Goal: Task Accomplishment & Management: Complete application form

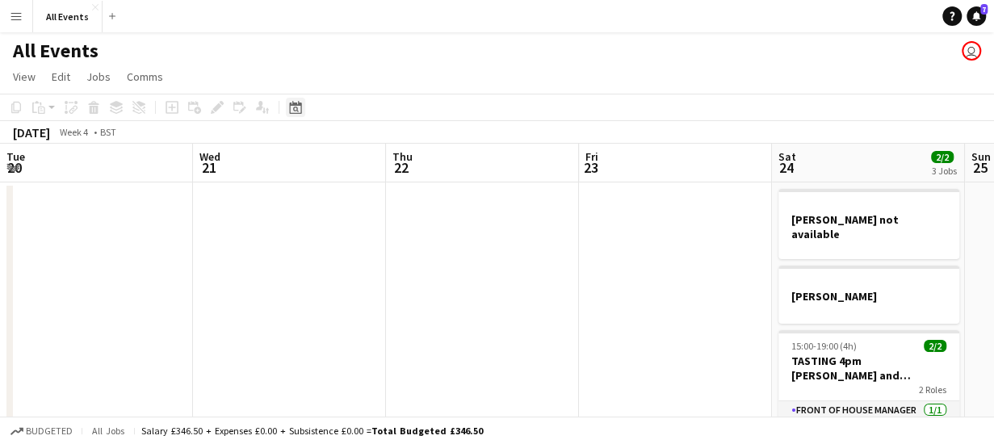
scroll to position [0, 555]
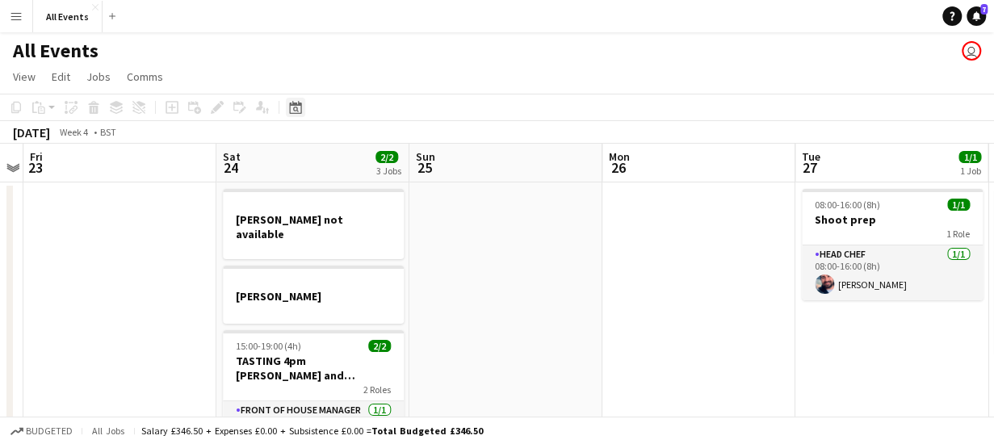
click at [295, 107] on icon at bounding box center [296, 110] width 6 height 6
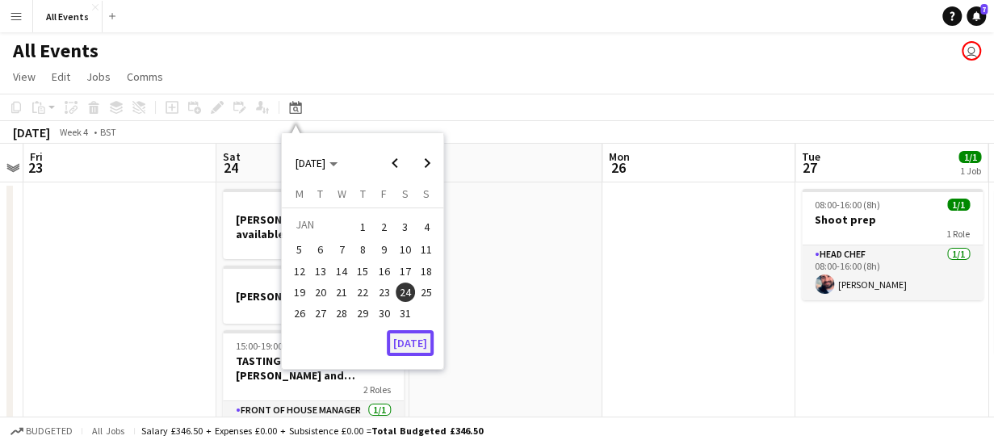
click at [415, 348] on button "[DATE]" at bounding box center [410, 343] width 47 height 26
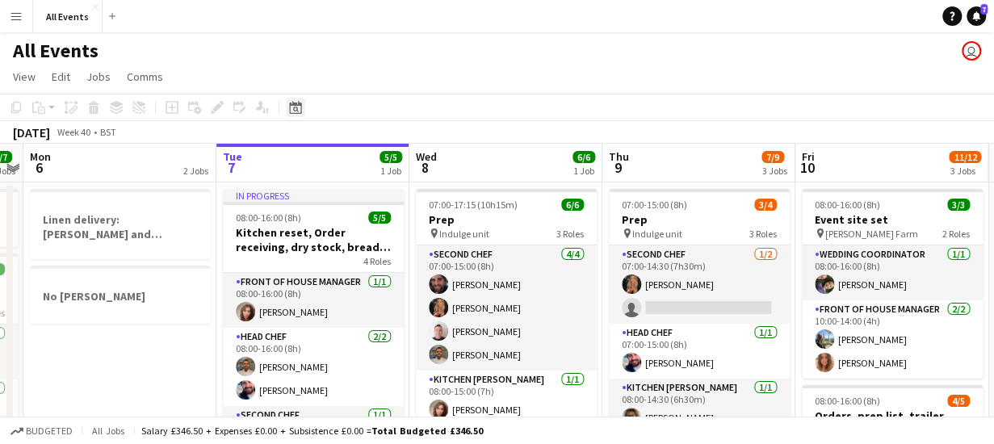
click at [296, 107] on icon at bounding box center [296, 110] width 6 height 6
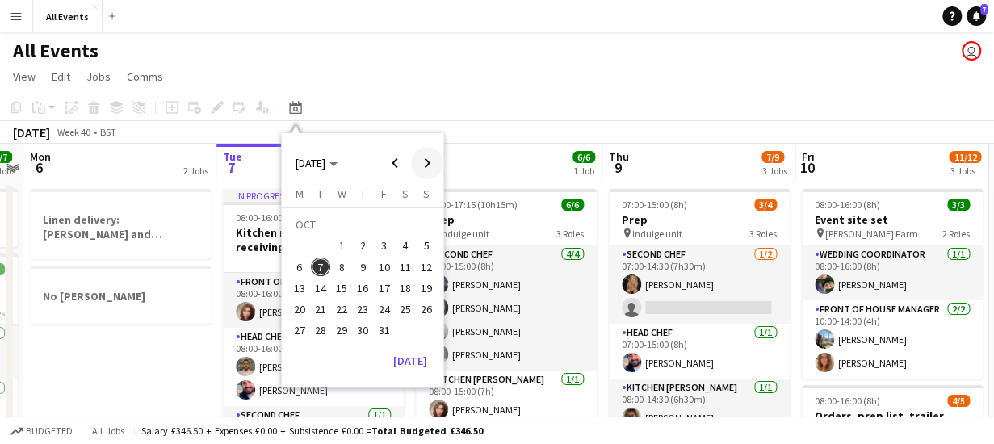
click at [425, 161] on span "Next month" at bounding box center [427, 163] width 32 height 32
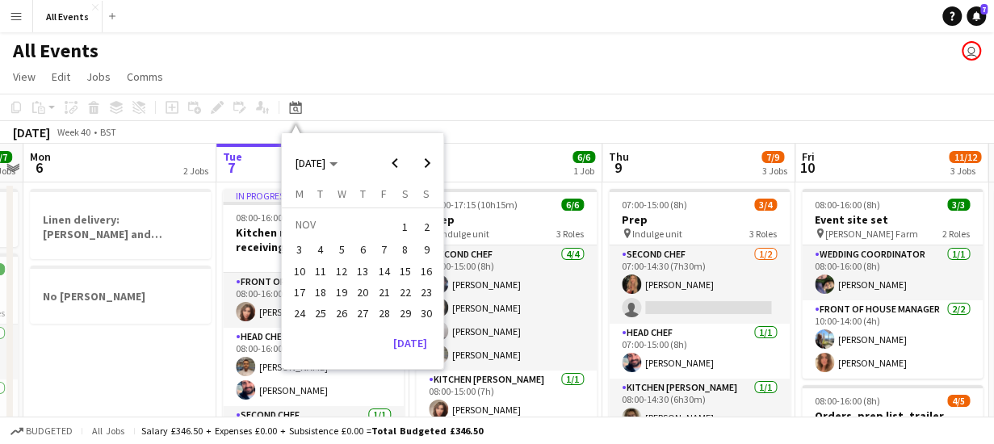
click at [407, 221] on span "1" at bounding box center [405, 227] width 19 height 23
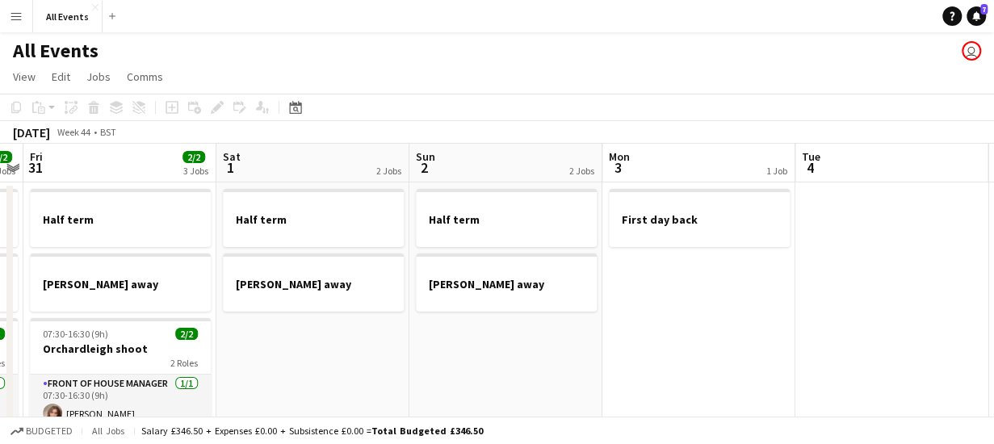
click at [305, 160] on app-board-header-date "Sat 1 2 Jobs" at bounding box center [312, 163] width 193 height 39
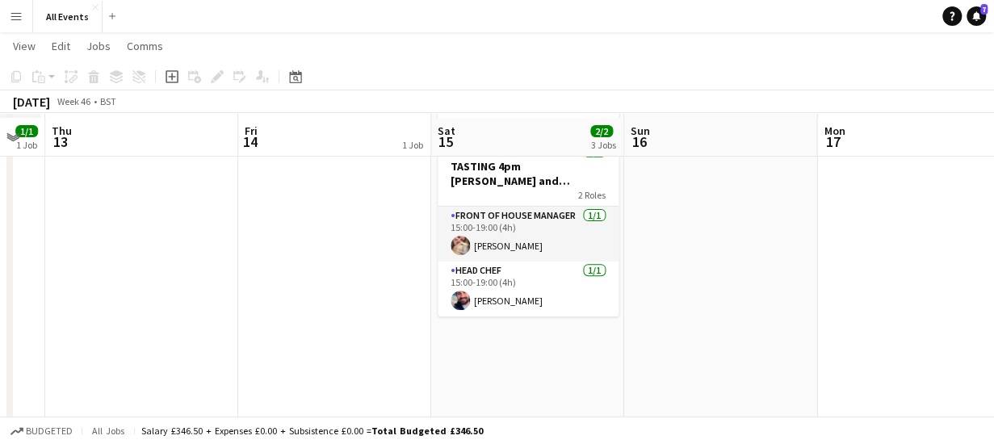
scroll to position [0, 0]
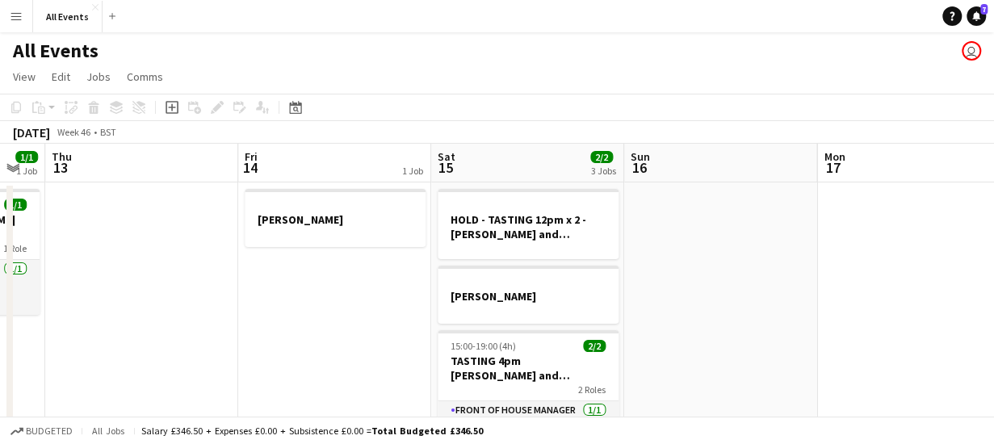
click at [552, 164] on app-board-header-date "Sat 15 2/2 3 Jobs" at bounding box center [527, 163] width 193 height 39
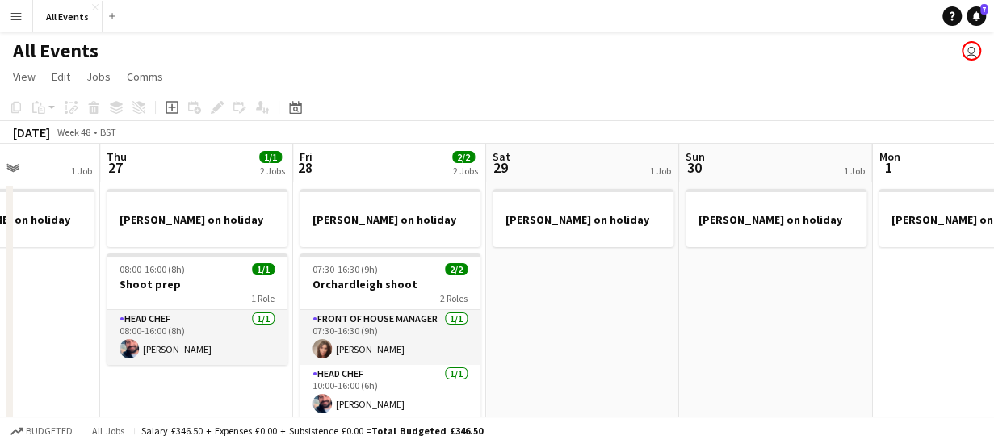
scroll to position [0, 673]
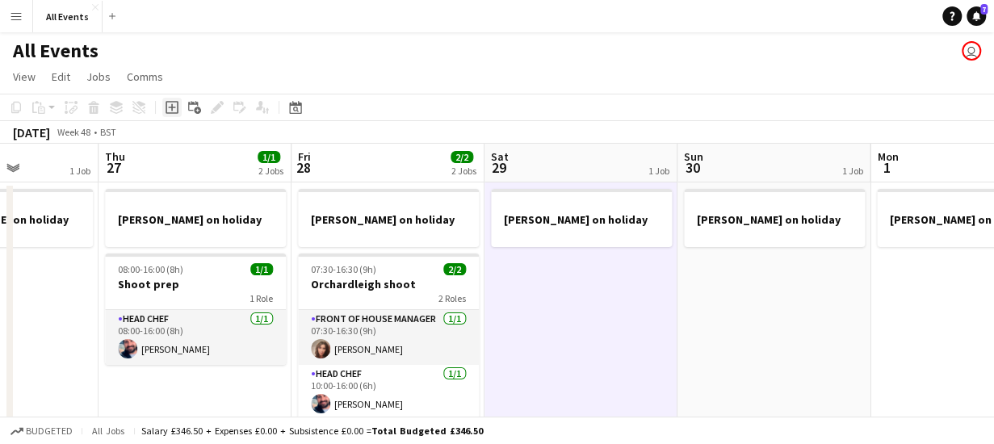
click at [171, 109] on icon "Add job" at bounding box center [172, 107] width 13 height 13
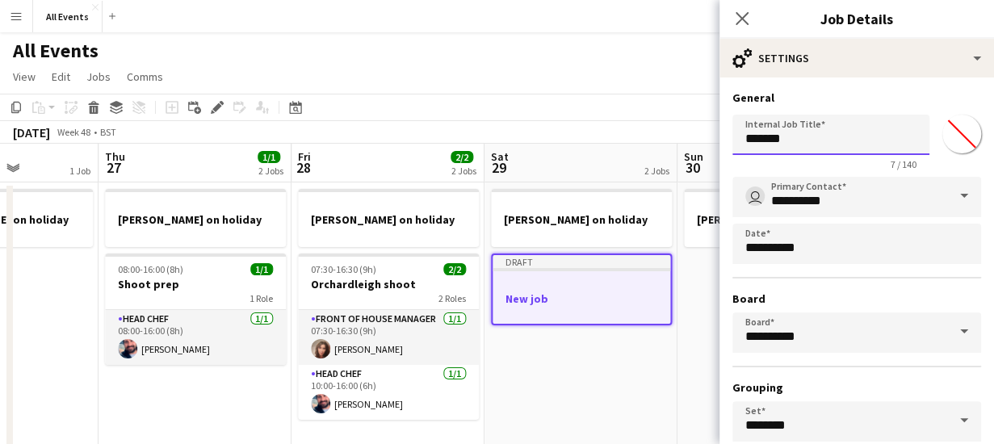
click at [797, 143] on input "*******" at bounding box center [830, 135] width 197 height 40
type input "*"
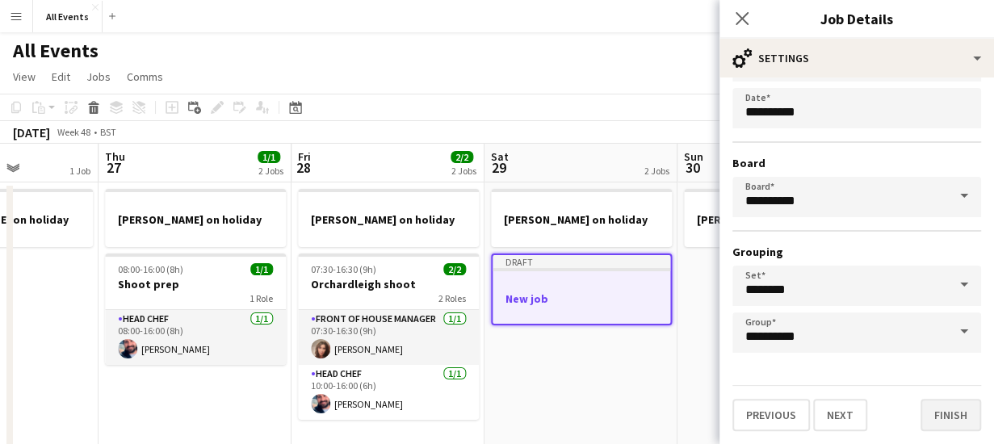
type input "**********"
click at [948, 417] on button "Finish" at bounding box center [950, 415] width 61 height 32
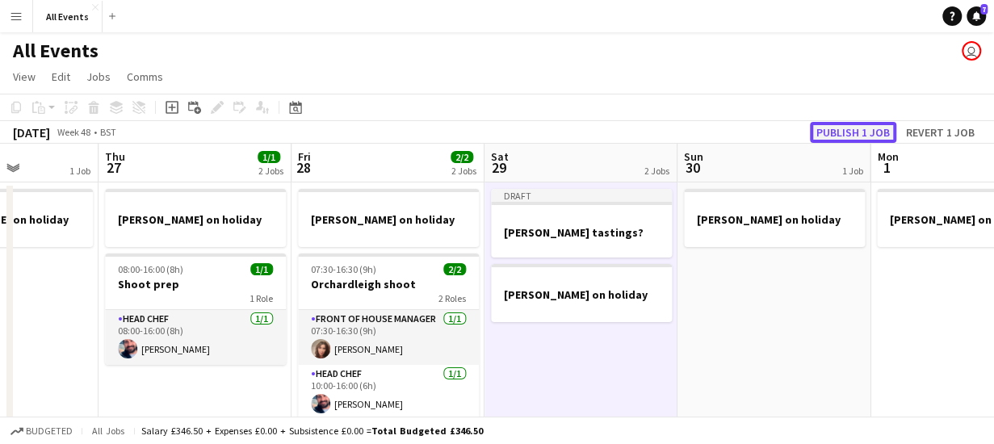
click at [836, 131] on button "Publish 1 job" at bounding box center [853, 132] width 86 height 21
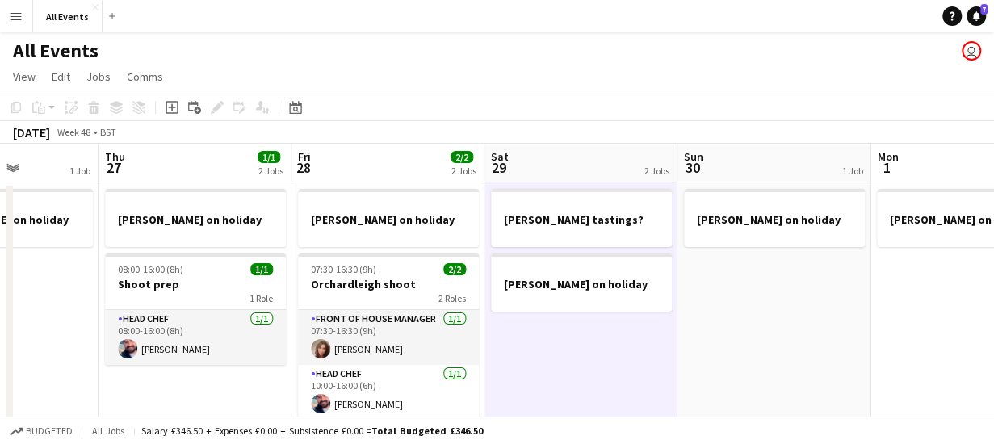
click at [567, 175] on app-board-header-date "Sat 29 2 Jobs" at bounding box center [580, 163] width 193 height 39
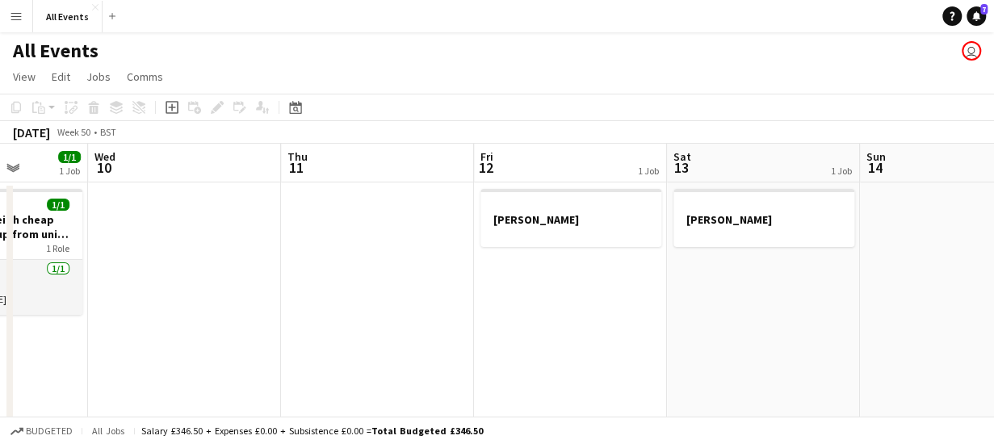
scroll to position [0, 588]
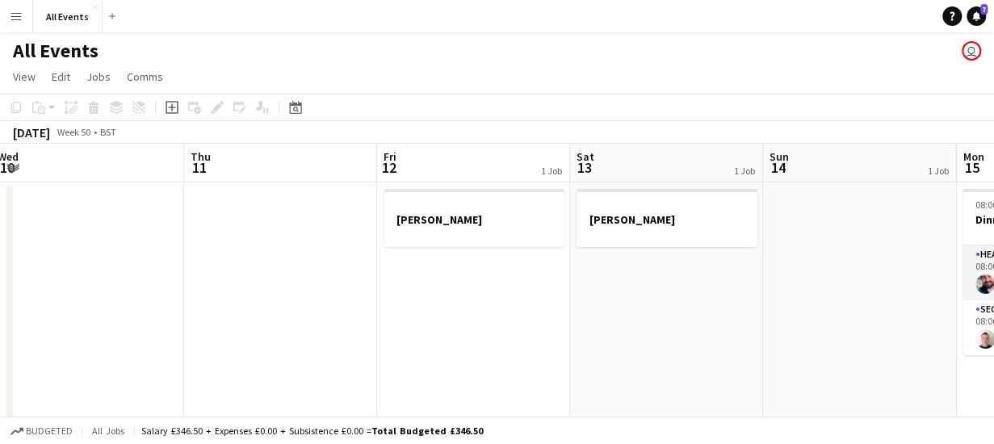
click at [643, 174] on app-board-header-date "Sat 13 1 Job" at bounding box center [666, 163] width 193 height 39
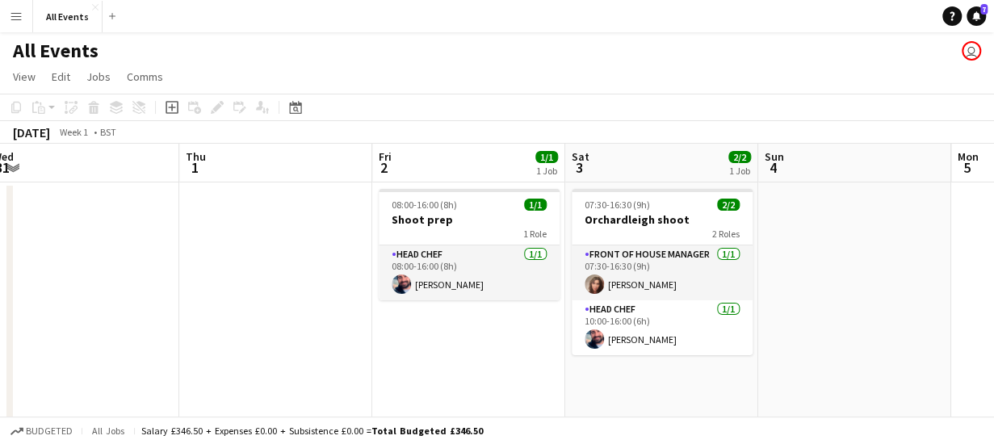
scroll to position [0, 379]
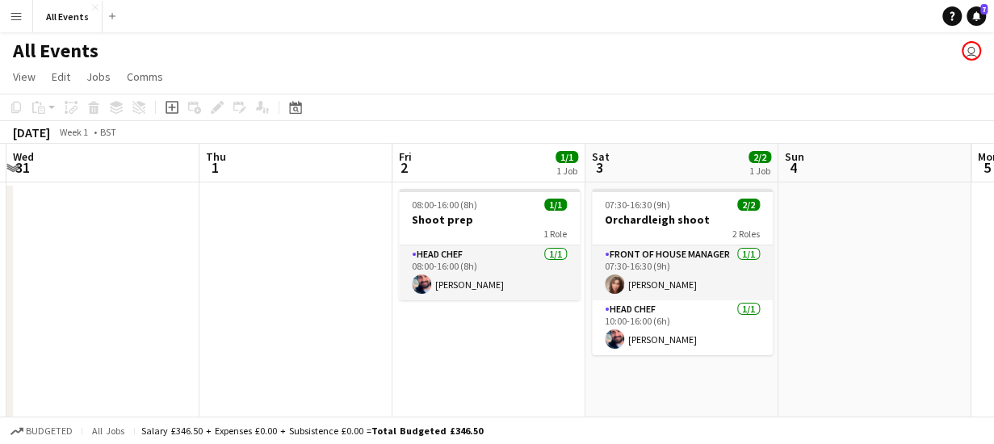
click at [509, 163] on app-board-header-date "Fri 2 1/1 1 Job" at bounding box center [488, 163] width 193 height 39
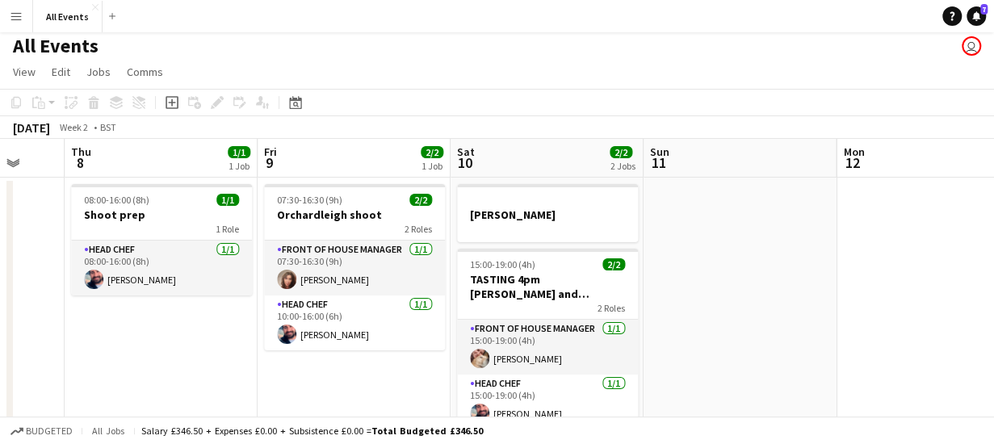
scroll to position [0, 0]
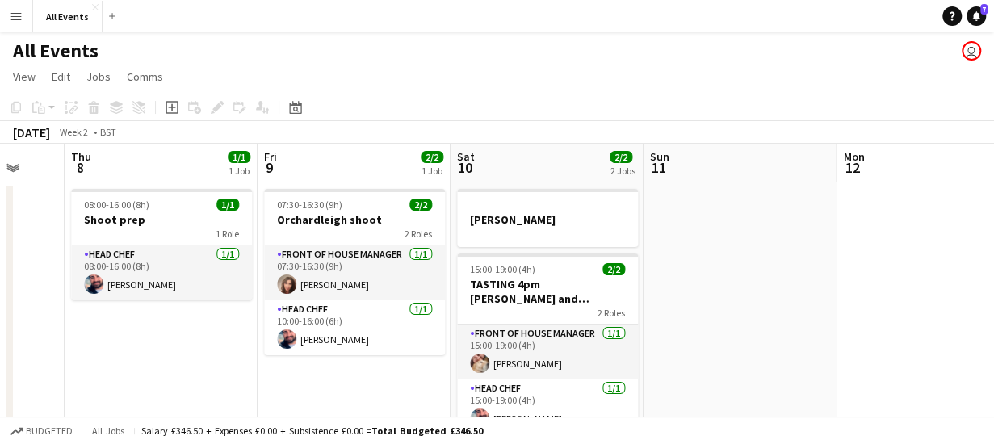
click at [522, 173] on app-board-header-date "Sat 10 2/2 2 Jobs" at bounding box center [547, 163] width 193 height 39
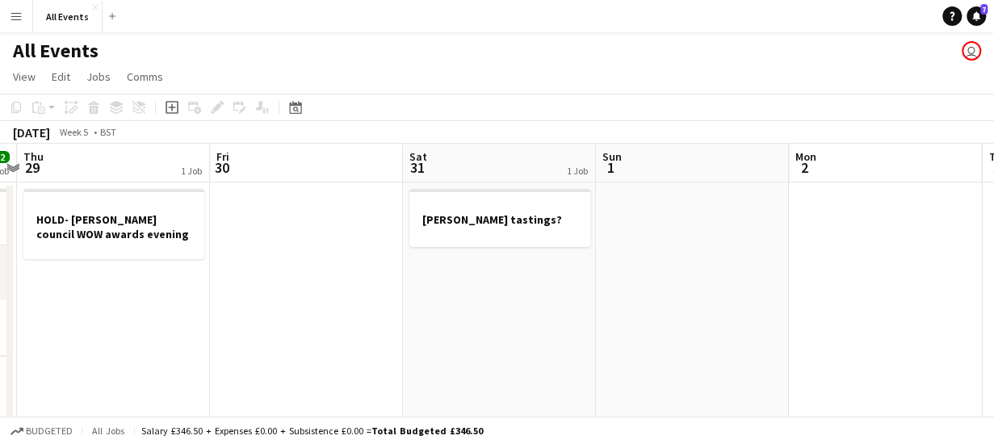
scroll to position [0, 564]
click at [300, 107] on icon "Date picker" at bounding box center [295, 107] width 13 height 13
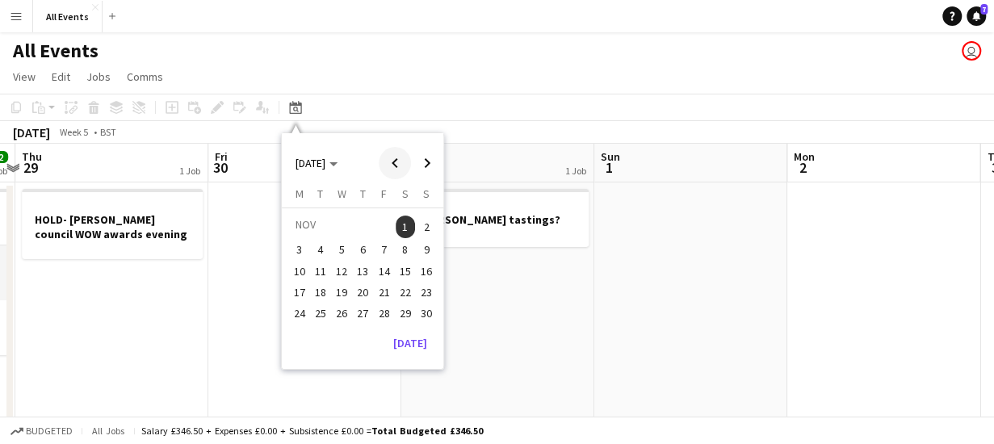
click at [391, 160] on span "Previous month" at bounding box center [395, 163] width 32 height 32
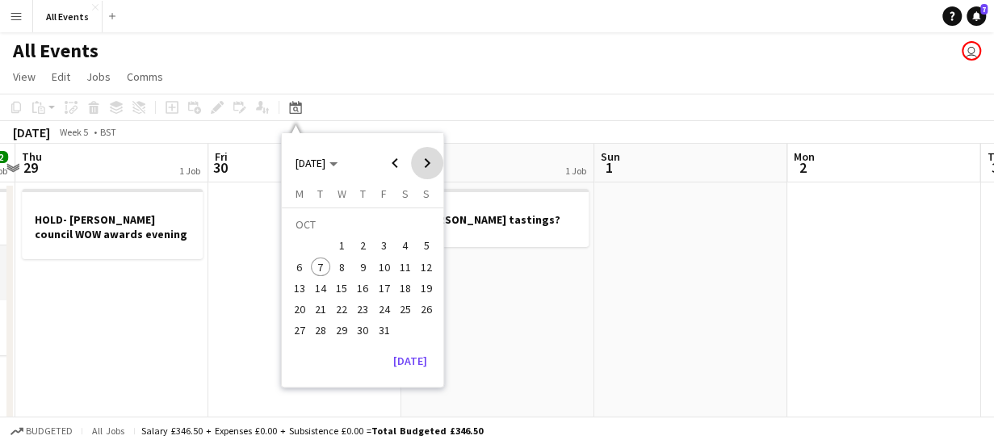
click at [429, 161] on span "Next month" at bounding box center [427, 163] width 32 height 32
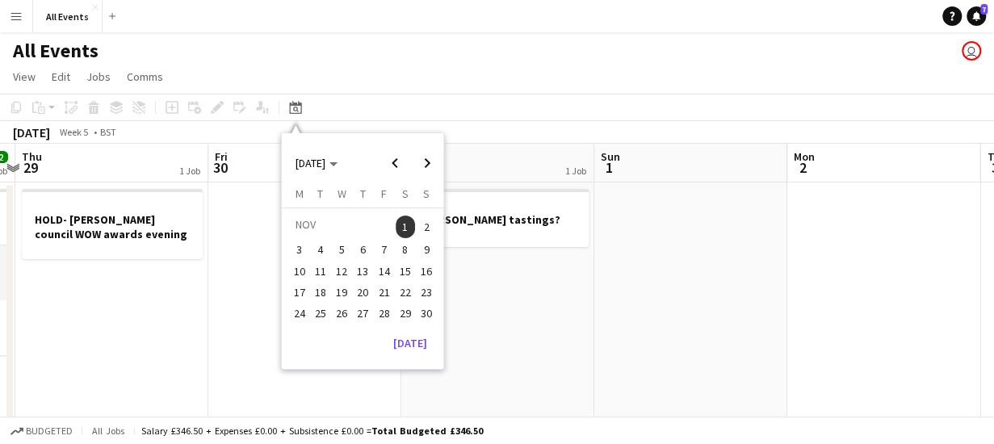
click at [384, 308] on span "28" at bounding box center [384, 313] width 19 height 19
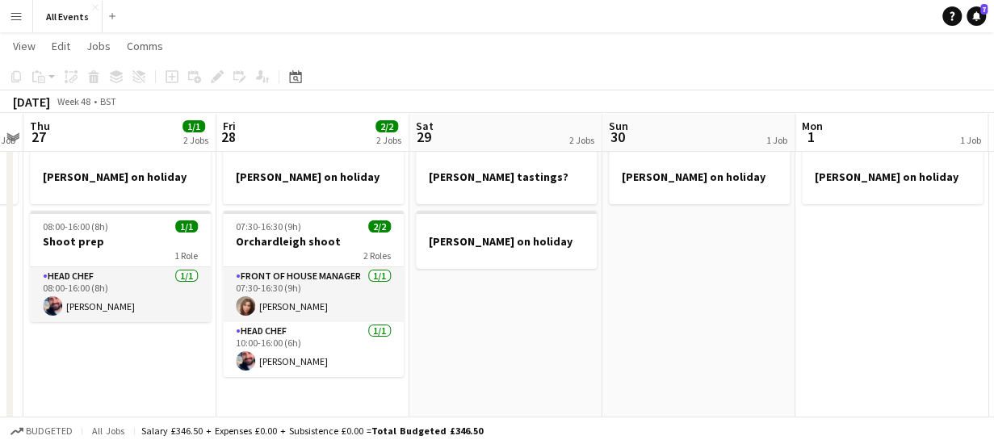
scroll to position [44, 0]
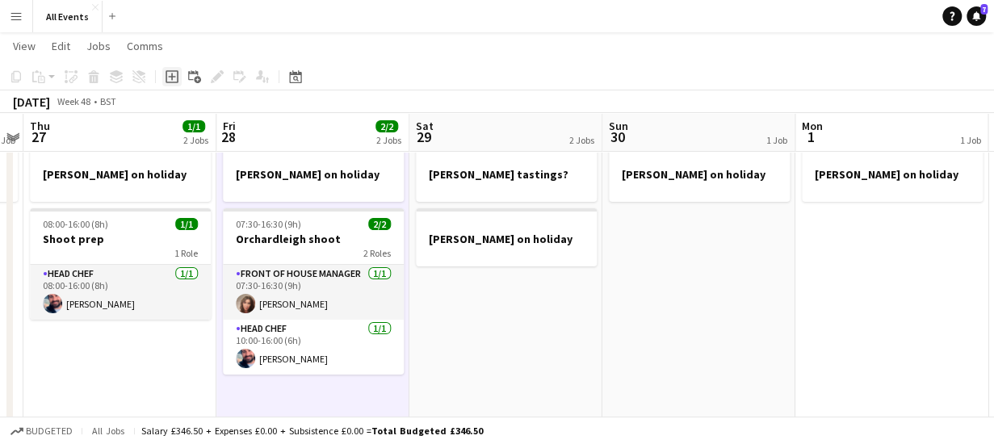
click at [170, 75] on icon "Add job" at bounding box center [172, 76] width 13 height 13
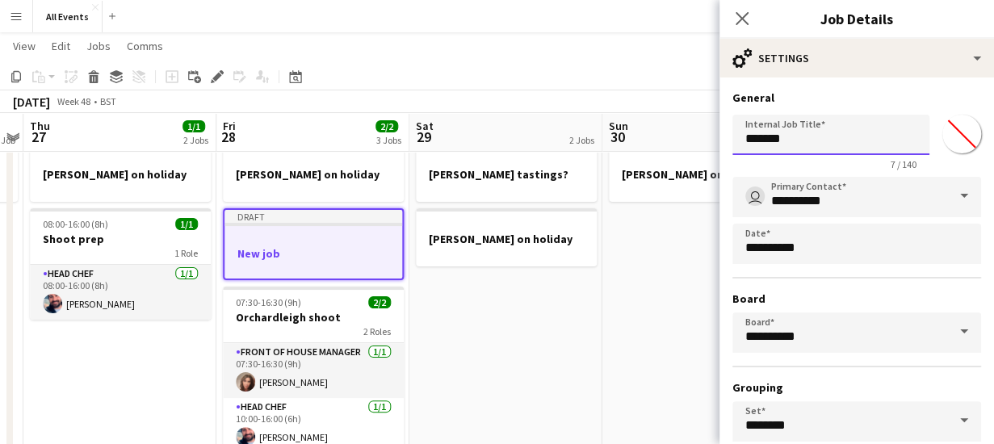
click at [800, 142] on input "*******" at bounding box center [830, 135] width 197 height 40
type input "*"
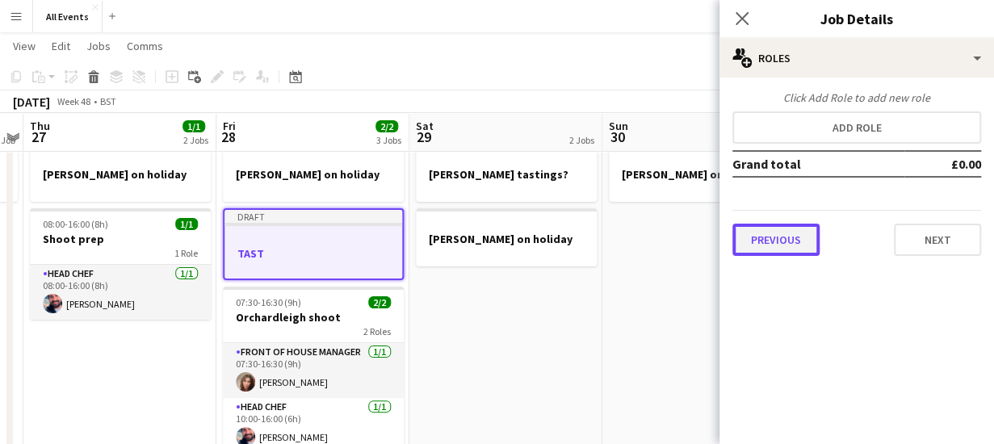
click at [777, 230] on button "Previous" at bounding box center [775, 240] width 87 height 32
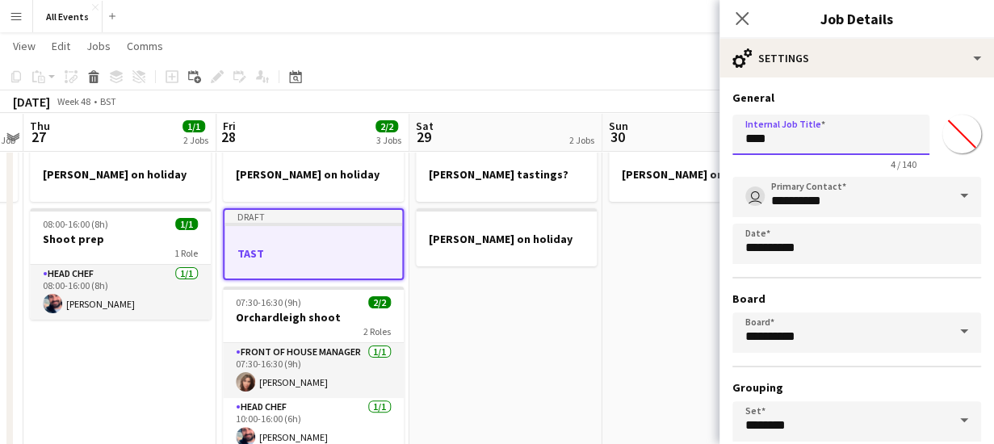
click at [791, 135] on input "****" at bounding box center [830, 135] width 197 height 40
click at [806, 138] on input "**********" at bounding box center [824, 135] width 185 height 40
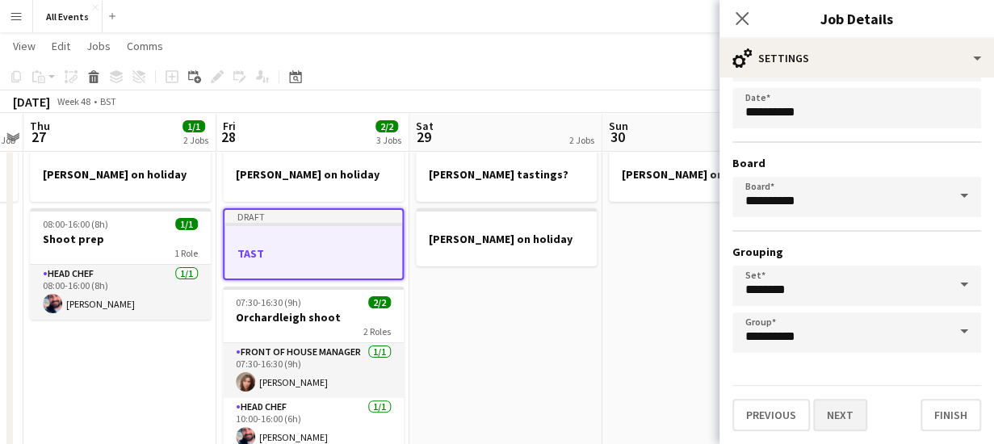
type input "**********"
click at [838, 419] on button "Next" at bounding box center [840, 415] width 54 height 32
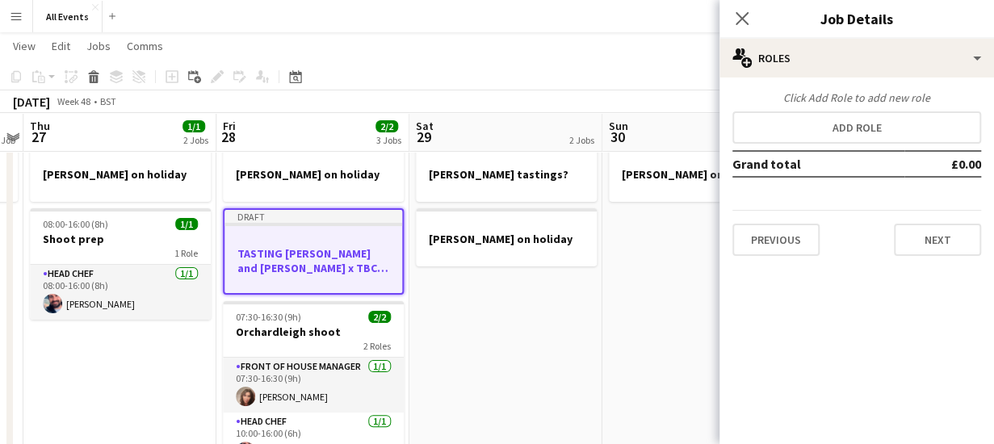
scroll to position [0, 0]
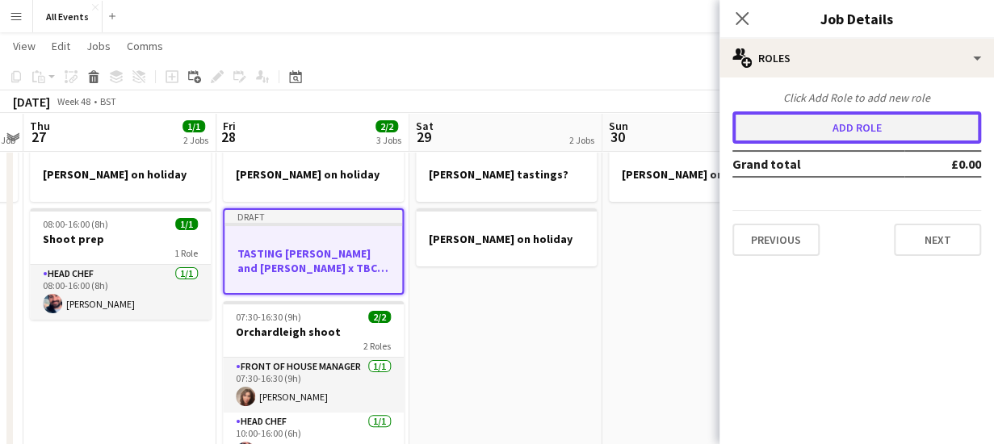
click at [824, 129] on button "Add role" at bounding box center [856, 127] width 249 height 32
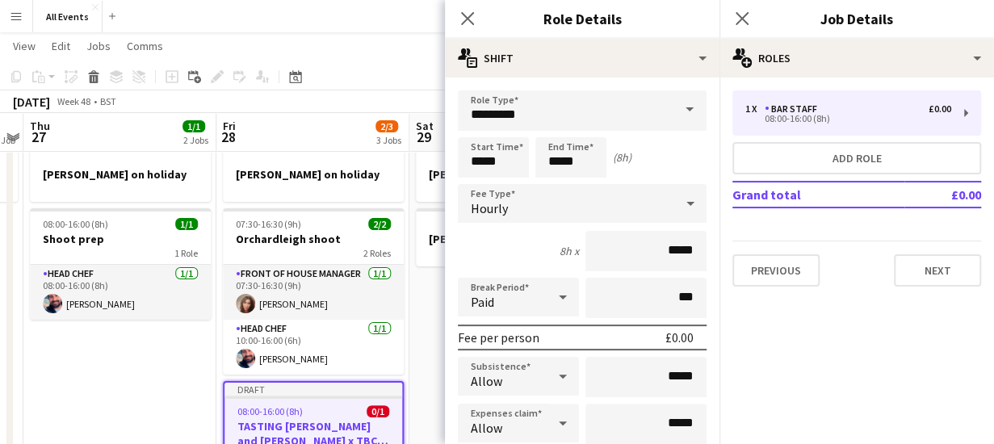
click at [678, 109] on span at bounding box center [690, 109] width 34 height 39
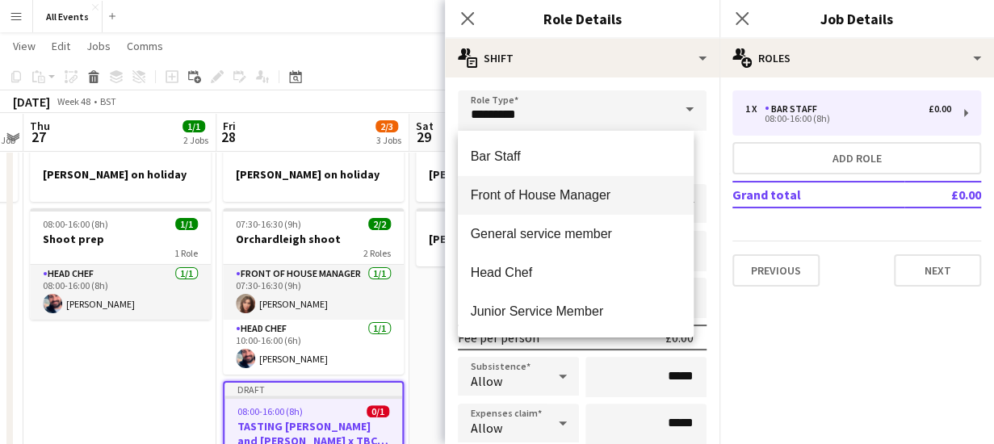
click at [627, 198] on span "Front of House Manager" at bounding box center [576, 194] width 211 height 15
type input "**********"
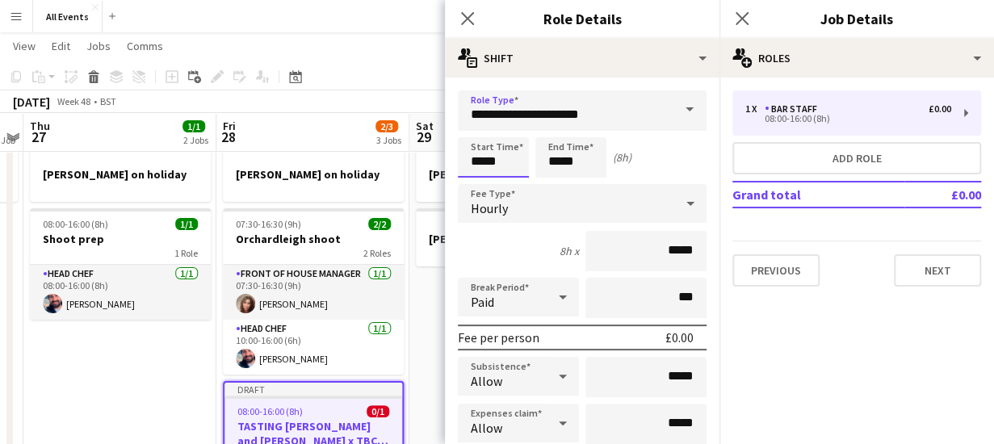
click at [515, 164] on input "*****" at bounding box center [493, 157] width 71 height 40
click at [476, 185] on div at bounding box center [477, 186] width 32 height 16
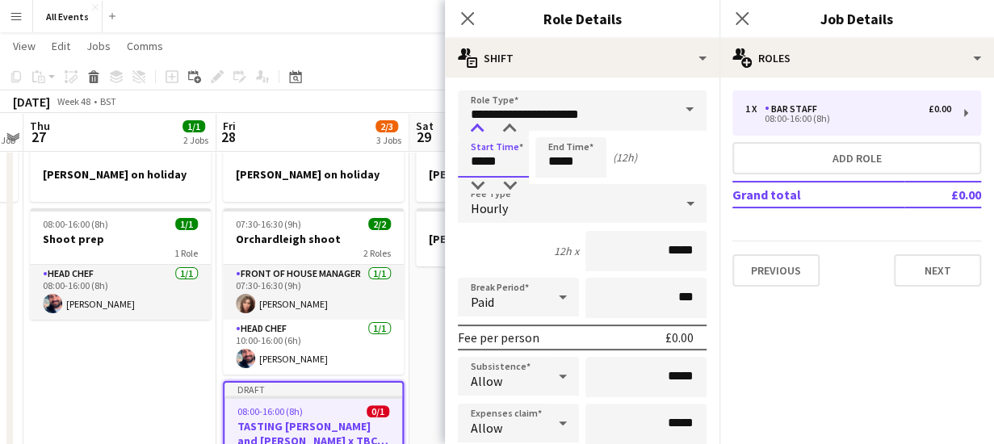
click at [476, 133] on div at bounding box center [477, 129] width 32 height 16
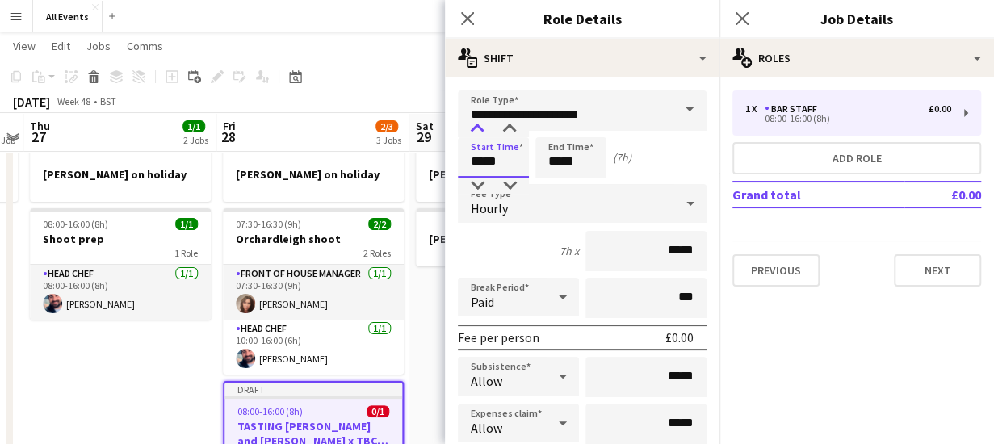
click at [476, 133] on div at bounding box center [477, 129] width 32 height 16
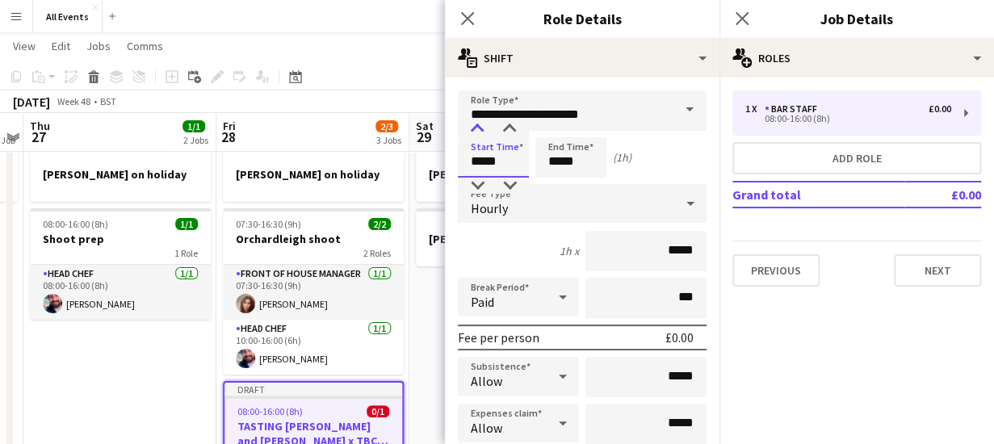
click at [476, 133] on div at bounding box center [477, 129] width 32 height 16
type input "*****"
click at [476, 133] on div at bounding box center [477, 129] width 32 height 16
click at [589, 164] on input "*****" at bounding box center [570, 157] width 71 height 40
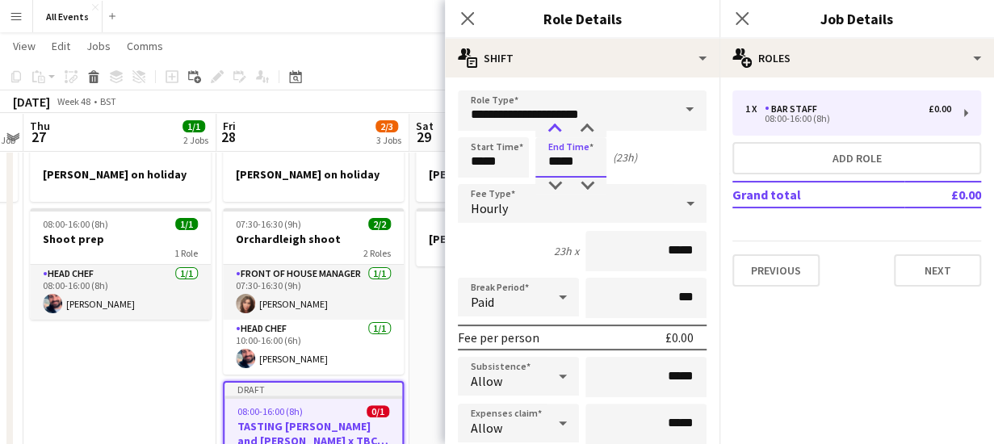
click at [552, 128] on div at bounding box center [555, 129] width 32 height 16
type input "*****"
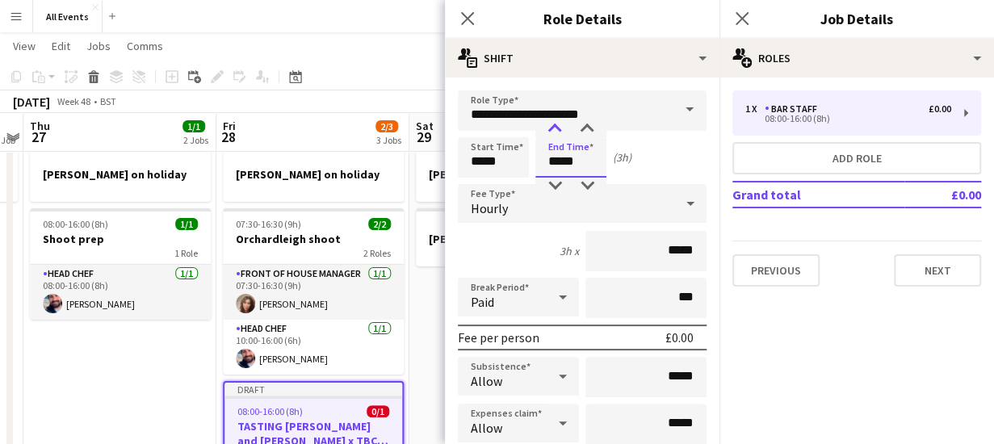
click at [552, 128] on div at bounding box center [555, 129] width 32 height 16
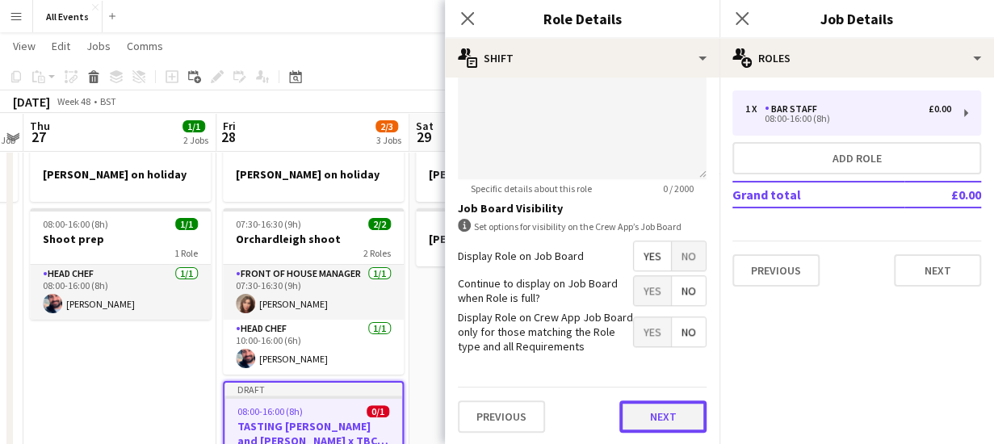
click at [663, 418] on button "Next" at bounding box center [662, 416] width 87 height 32
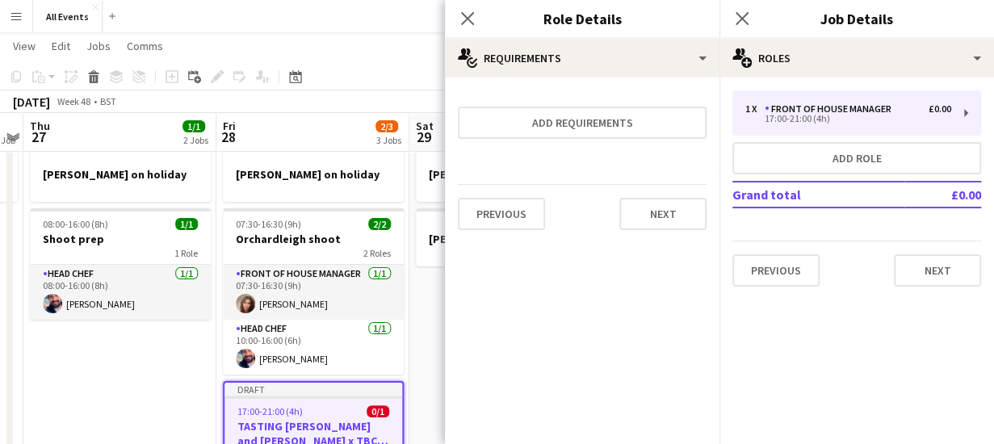
scroll to position [0, 0]
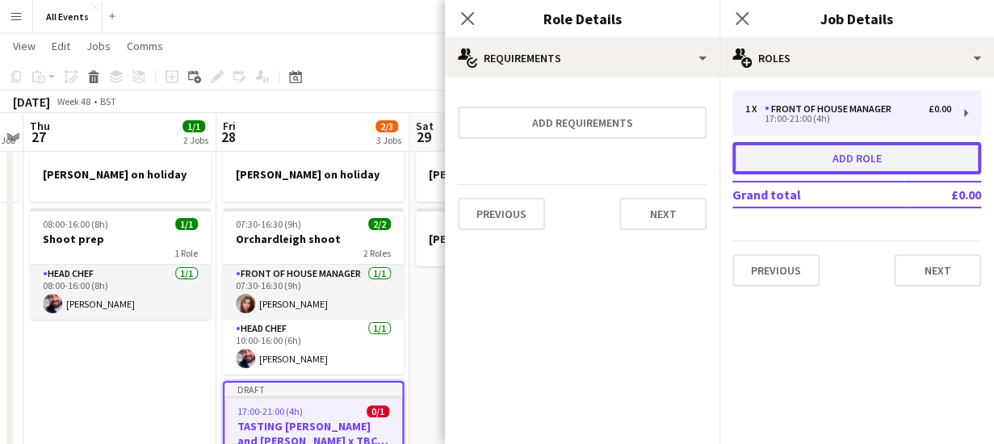
click at [792, 152] on button "Add role" at bounding box center [856, 158] width 249 height 32
type input "*********"
type input "*****"
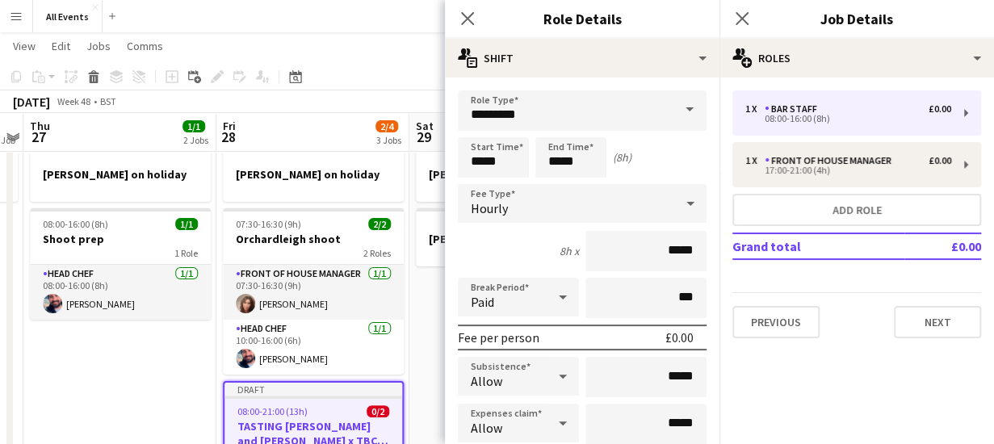
click at [677, 109] on span at bounding box center [690, 109] width 34 height 39
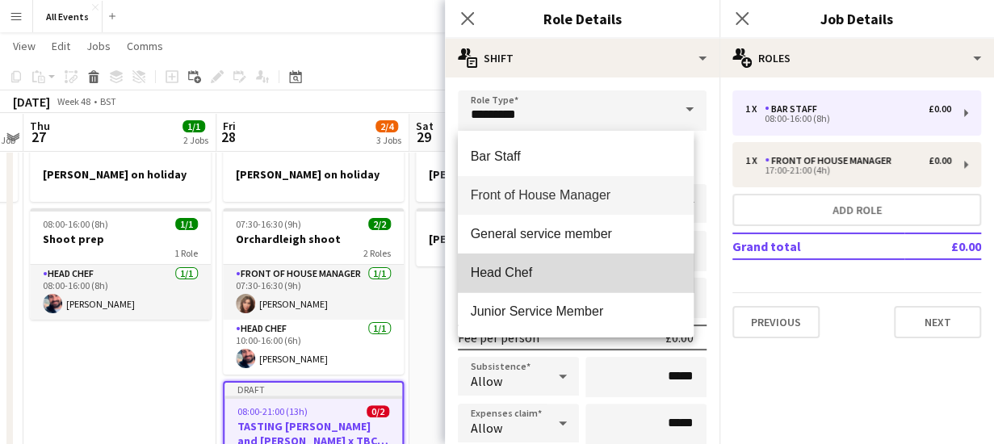
click at [631, 272] on span "Head Chef" at bounding box center [576, 272] width 211 height 15
type input "*********"
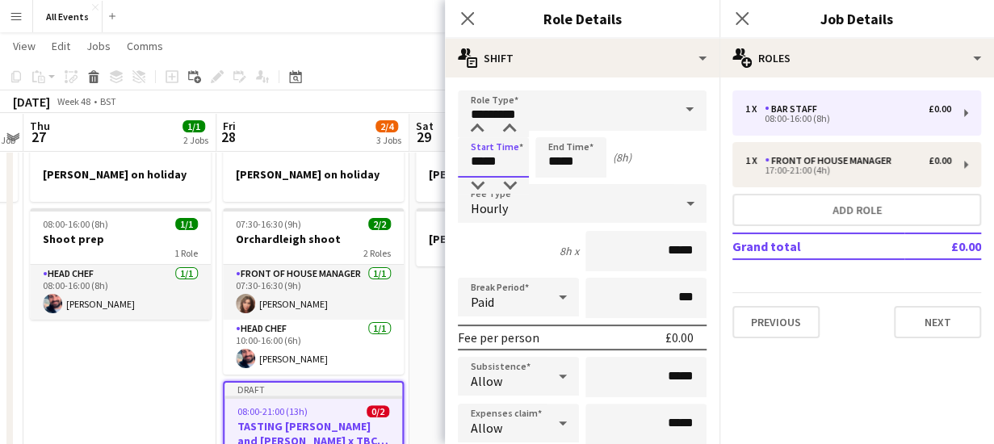
click at [512, 164] on input "*****" at bounding box center [493, 157] width 71 height 40
click at [476, 128] on div at bounding box center [477, 129] width 32 height 16
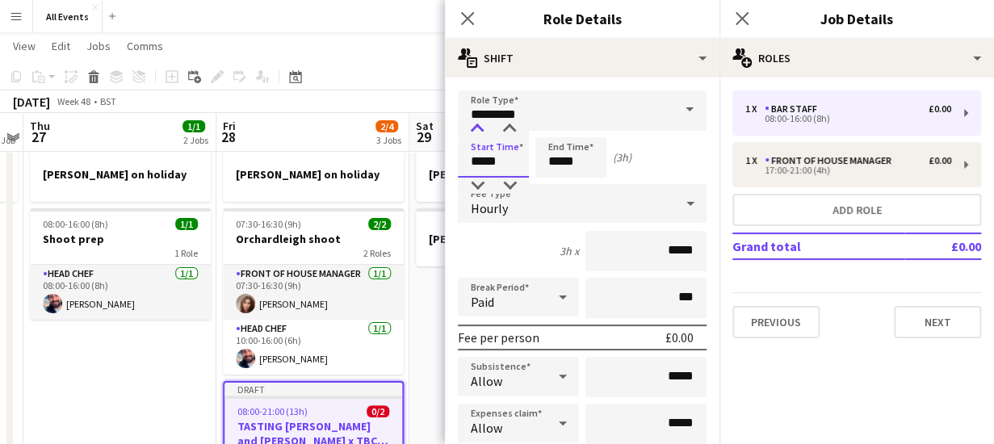
click at [476, 128] on div at bounding box center [477, 129] width 32 height 16
type input "*****"
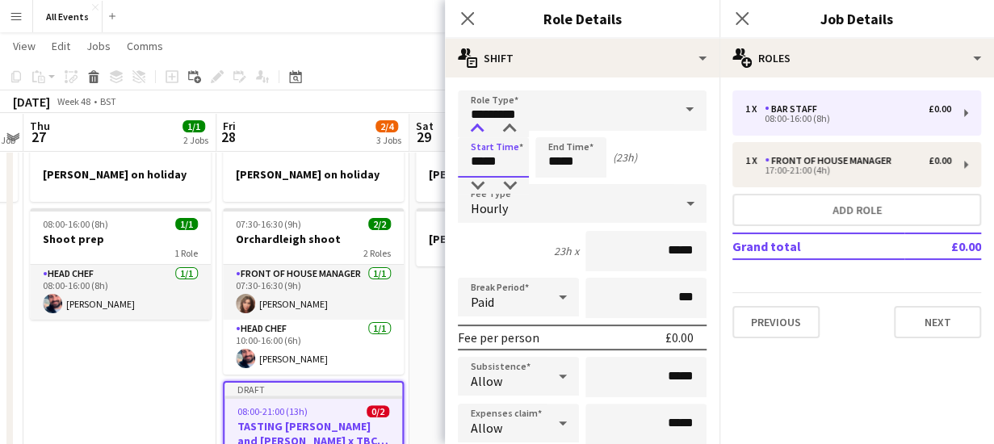
click at [476, 128] on div at bounding box center [477, 129] width 32 height 16
click at [585, 162] on input "*****" at bounding box center [570, 157] width 71 height 40
click at [551, 126] on div at bounding box center [555, 129] width 32 height 16
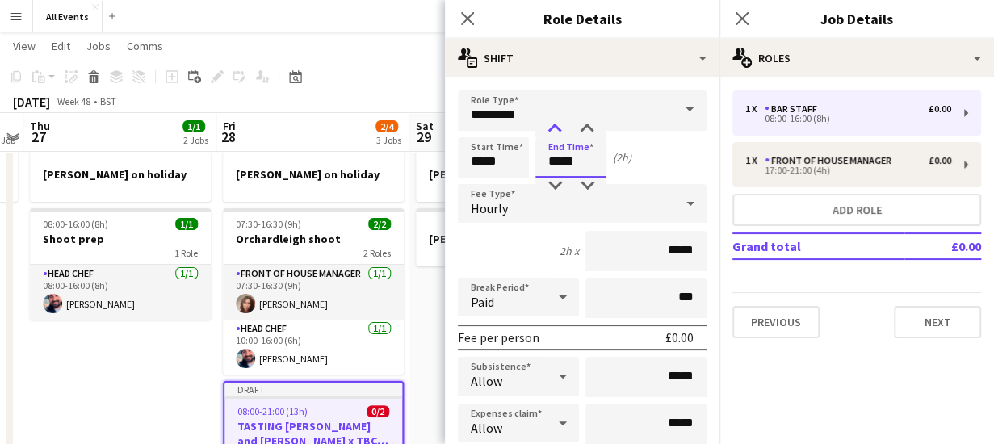
click at [551, 126] on div at bounding box center [555, 129] width 32 height 16
type input "*****"
click at [551, 126] on div at bounding box center [555, 129] width 32 height 16
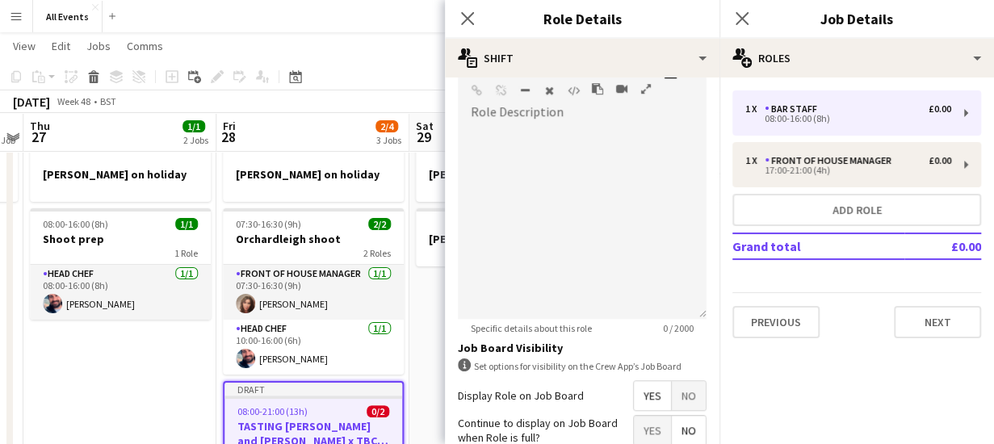
scroll to position [648, 0]
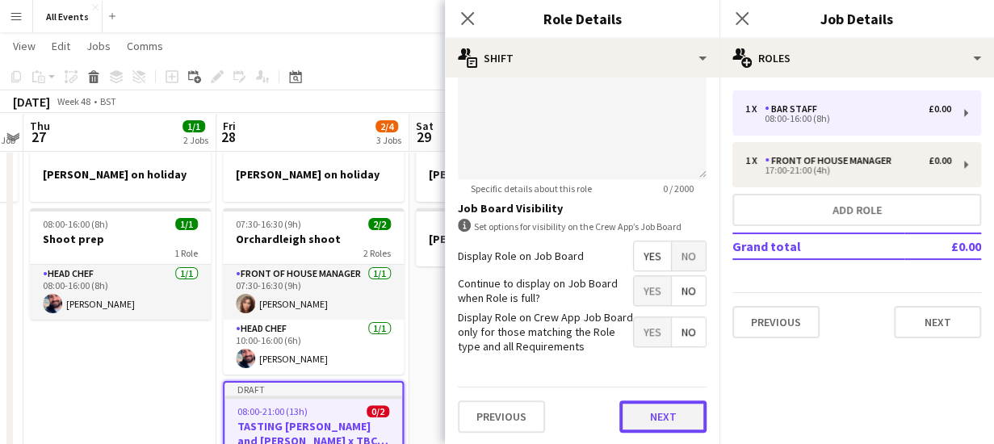
click at [638, 413] on button "Next" at bounding box center [662, 416] width 87 height 32
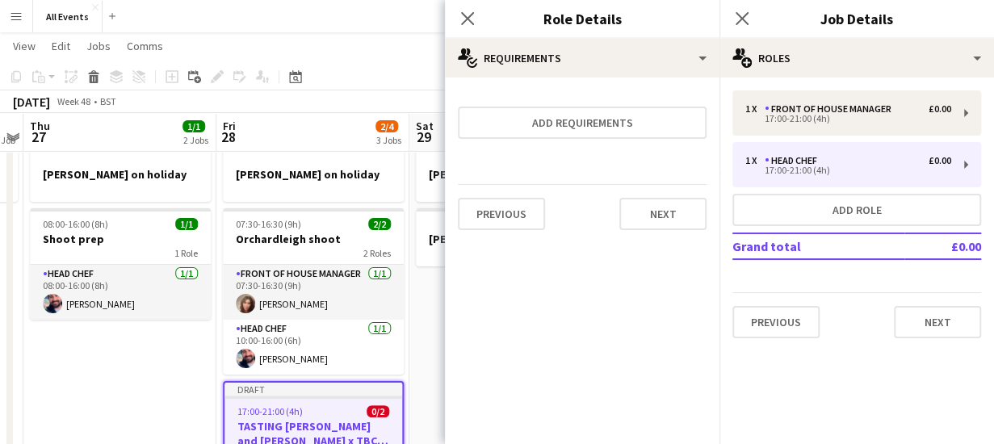
scroll to position [0, 0]
click at [467, 20] on icon at bounding box center [466, 17] width 15 height 15
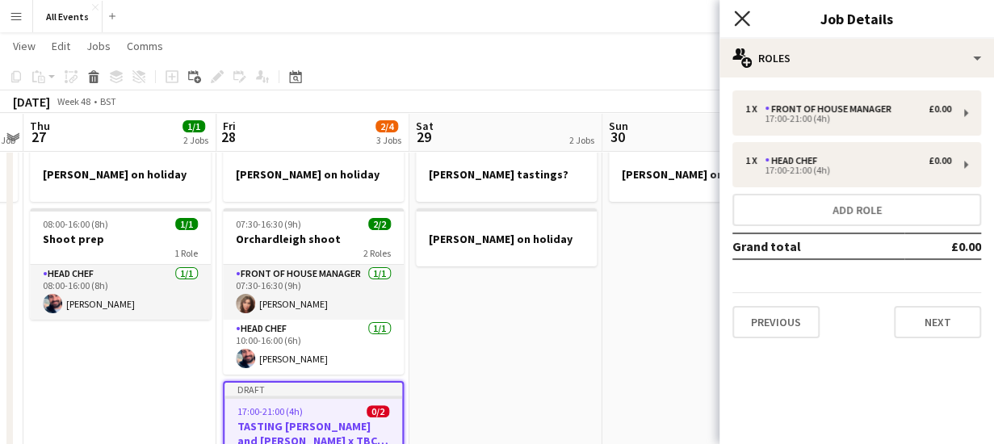
click at [743, 19] on icon at bounding box center [741, 17] width 15 height 15
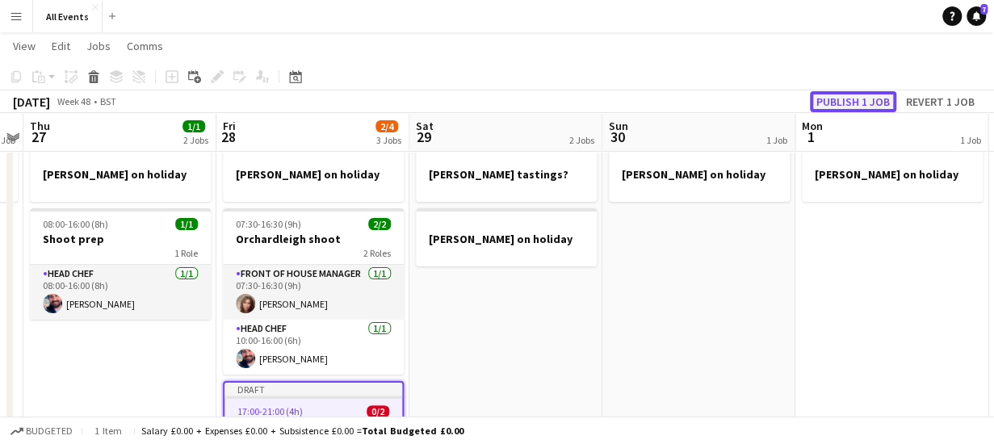
click at [845, 98] on button "Publish 1 job" at bounding box center [853, 101] width 86 height 21
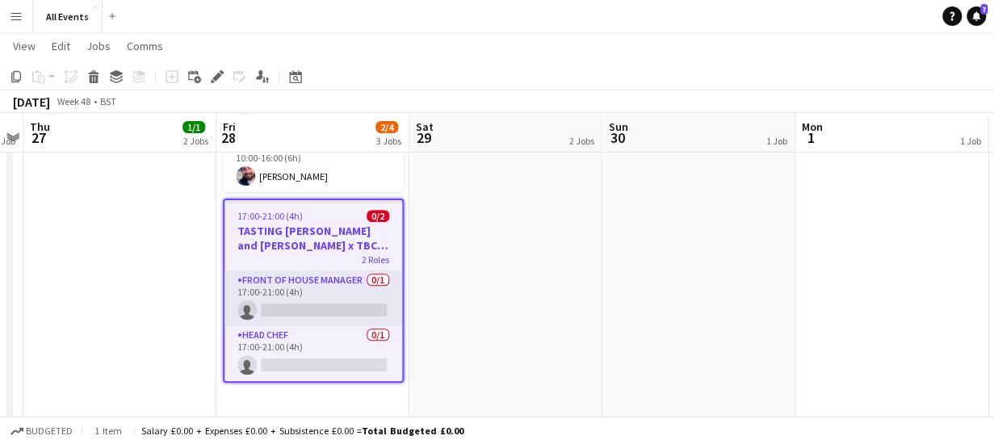
scroll to position [224, 0]
click at [451, 245] on app-date-cell "[PERSON_NAME] tastings? [PERSON_NAME] on holiday" at bounding box center [505, 316] width 193 height 721
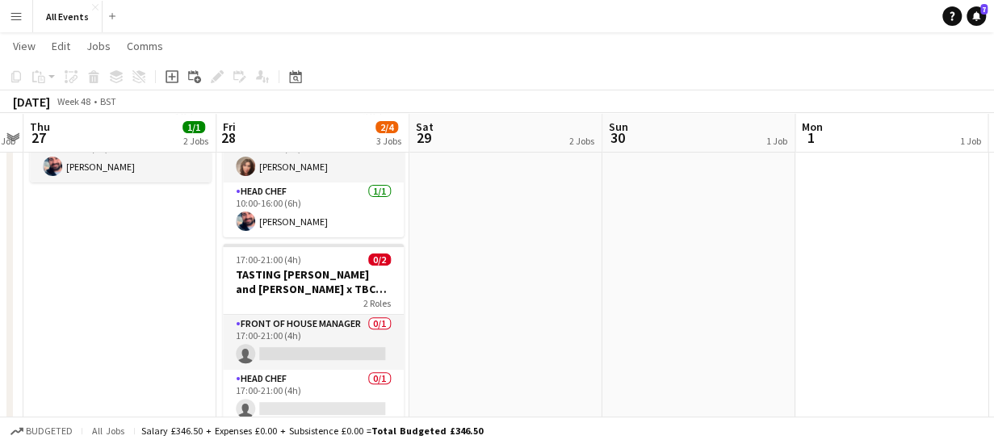
scroll to position [185, 0]
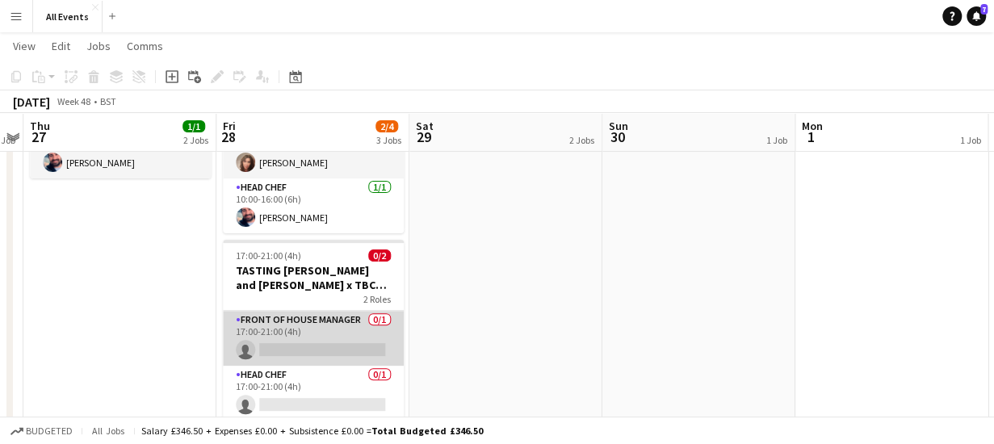
click at [303, 342] on app-card-role "Front of House Manager 0/1 17:00-21:00 (4h) single-neutral-actions" at bounding box center [313, 338] width 181 height 55
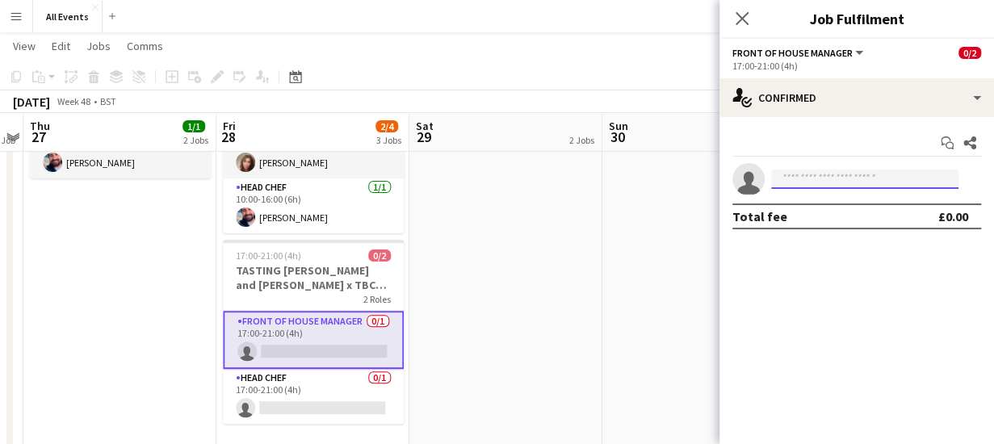
click at [813, 183] on input at bounding box center [864, 179] width 187 height 19
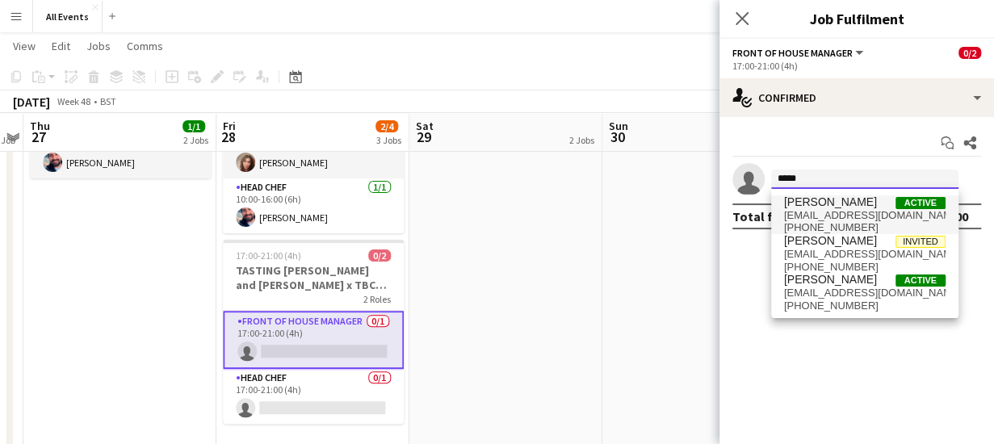
type input "*****"
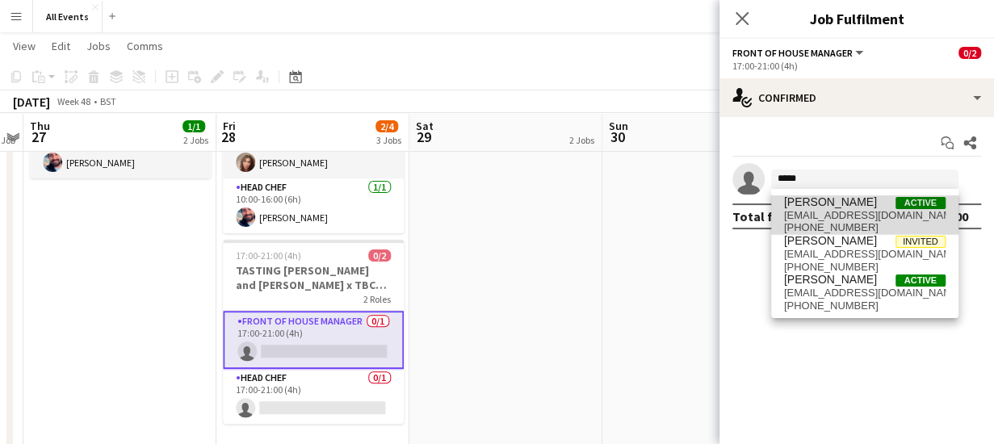
click at [827, 213] on span "[EMAIL_ADDRESS][DOMAIN_NAME]" at bounding box center [864, 215] width 161 height 13
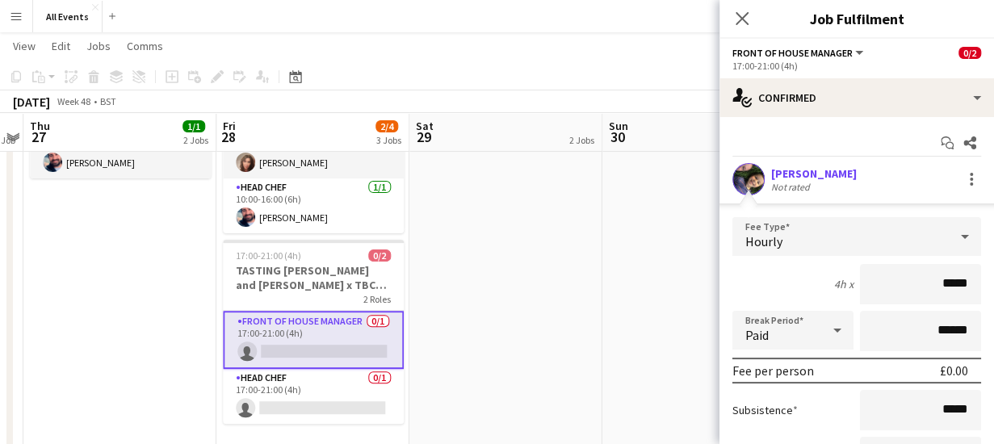
scroll to position [164, 0]
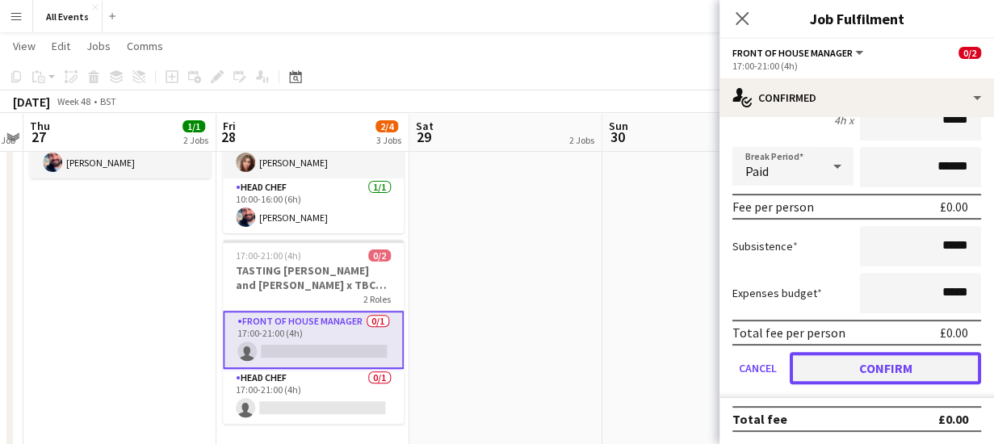
click at [912, 360] on button "Confirm" at bounding box center [885, 368] width 191 height 32
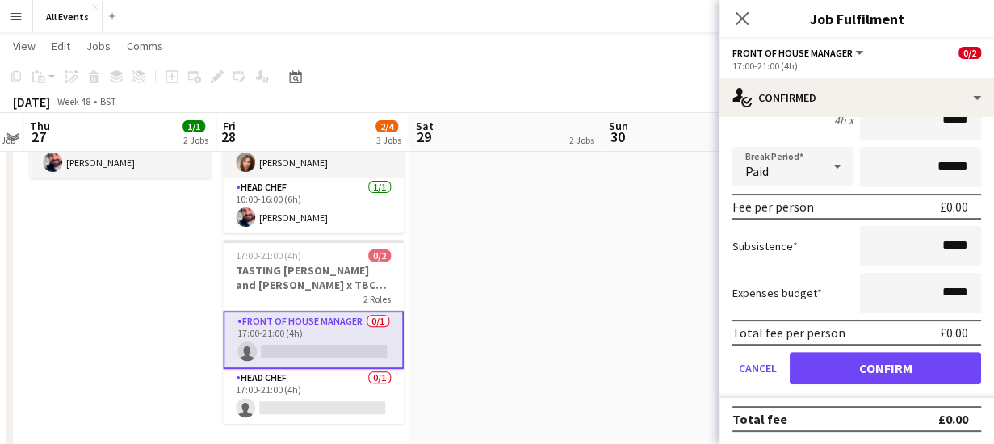
scroll to position [0, 0]
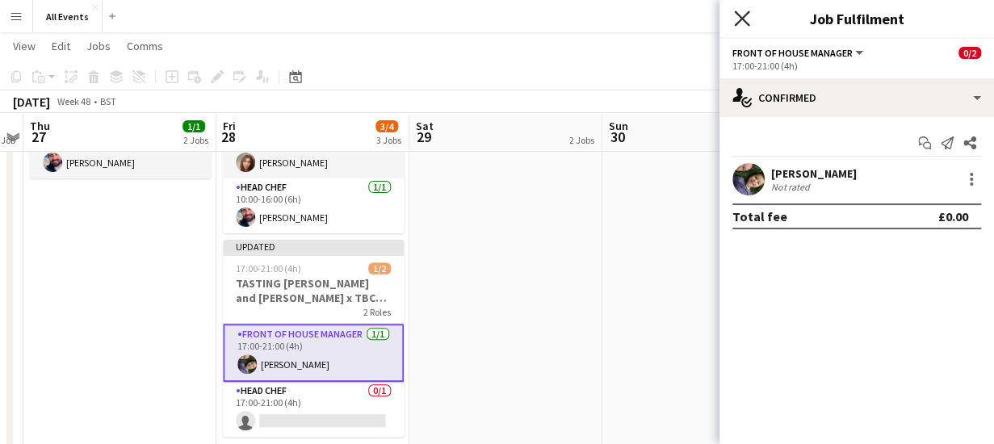
click at [744, 13] on icon "Close pop-in" at bounding box center [741, 17] width 15 height 15
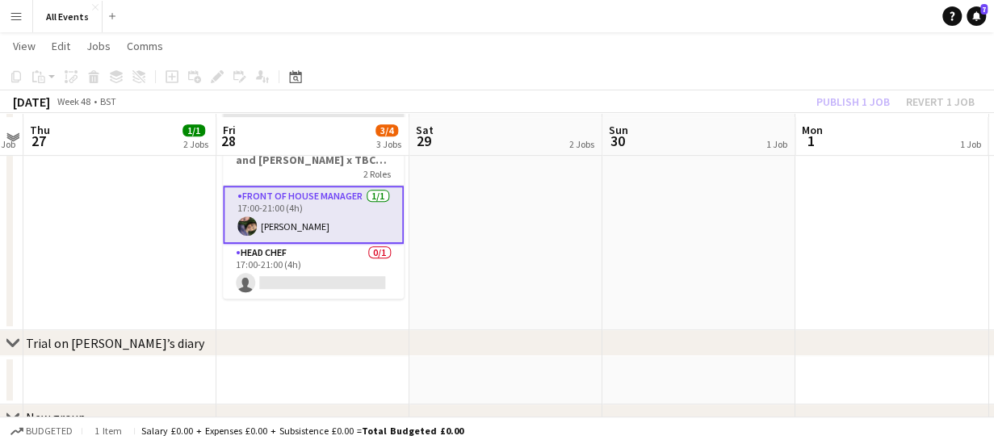
scroll to position [327, 0]
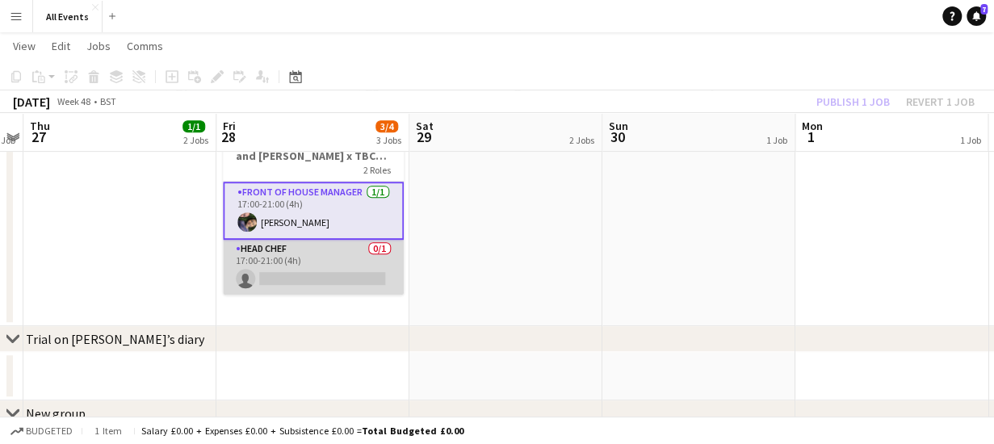
click at [321, 277] on app-card-role "Head Chef 0/1 17:00-21:00 (4h) single-neutral-actions" at bounding box center [313, 267] width 181 height 55
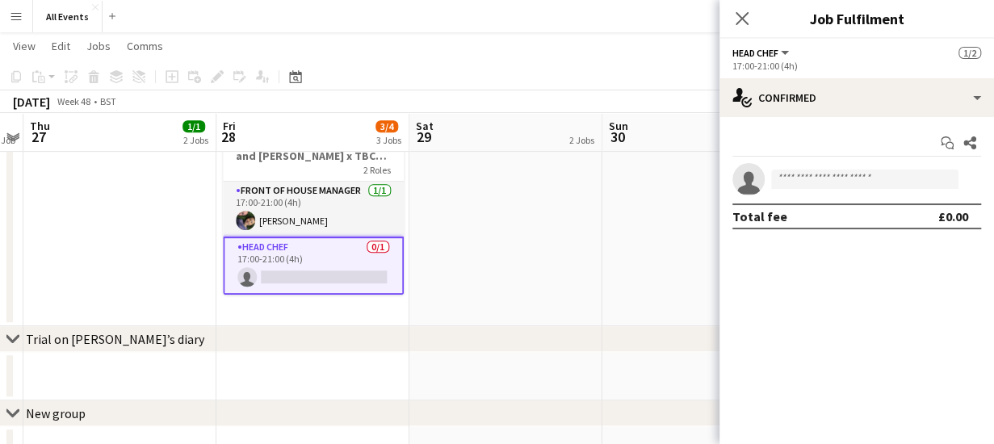
click at [800, 189] on app-invite-slot "single-neutral-actions" at bounding box center [856, 179] width 275 height 32
click at [794, 178] on input at bounding box center [864, 179] width 187 height 19
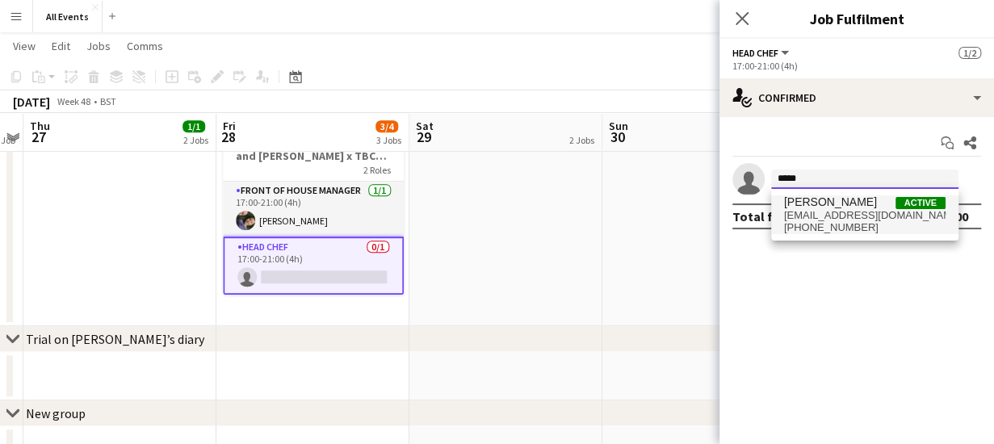
type input "*****"
click at [810, 216] on span "[EMAIL_ADDRESS][DOMAIN_NAME]" at bounding box center [864, 215] width 161 height 13
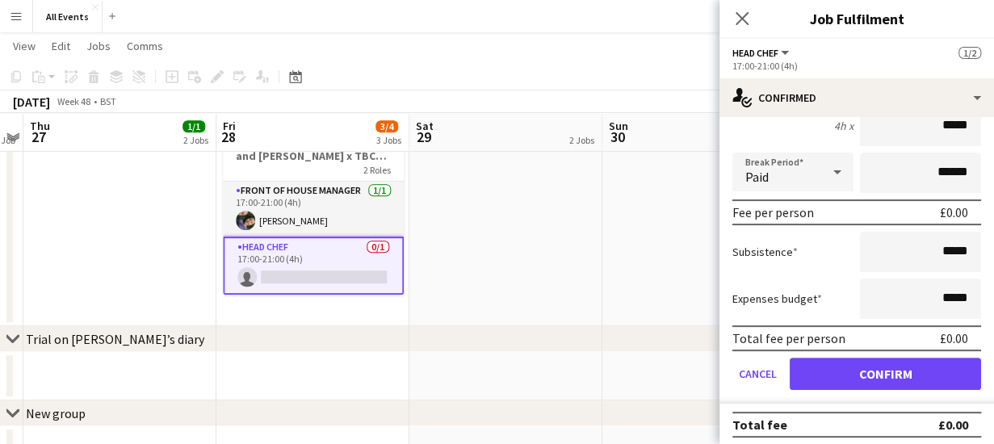
scroll to position [164, 0]
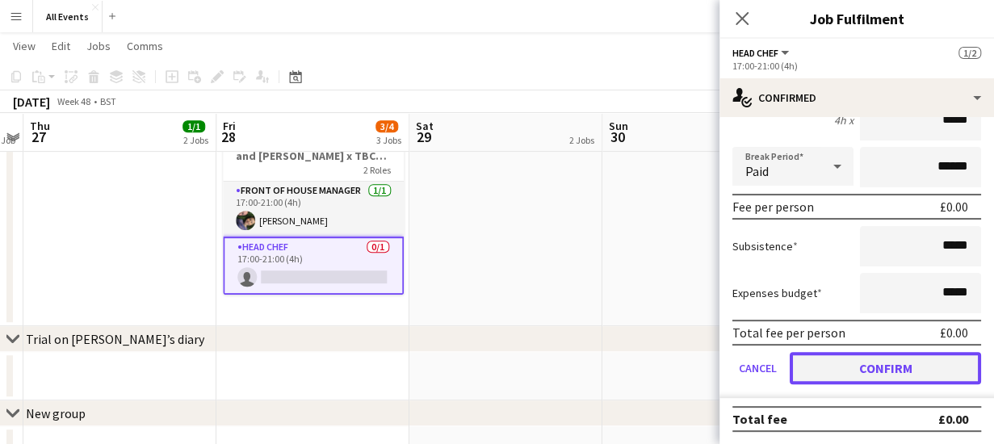
click at [878, 367] on button "Confirm" at bounding box center [885, 368] width 191 height 32
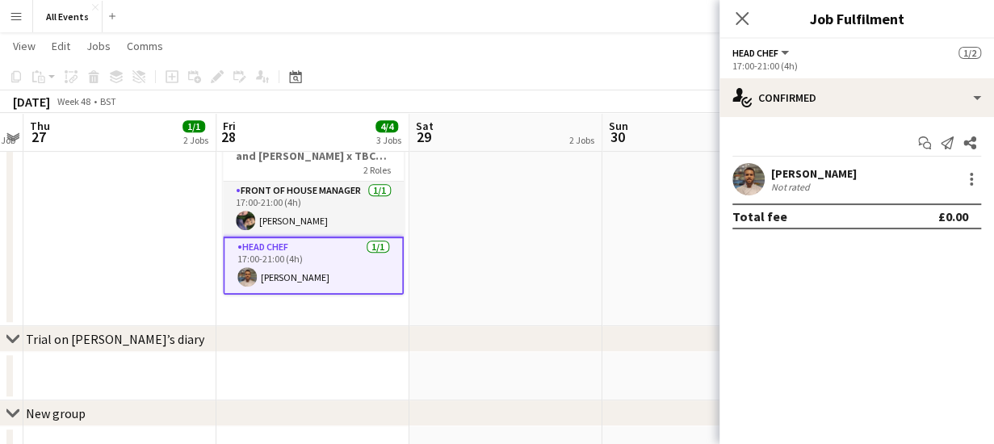
scroll to position [0, 0]
click at [743, 16] on icon at bounding box center [741, 17] width 15 height 15
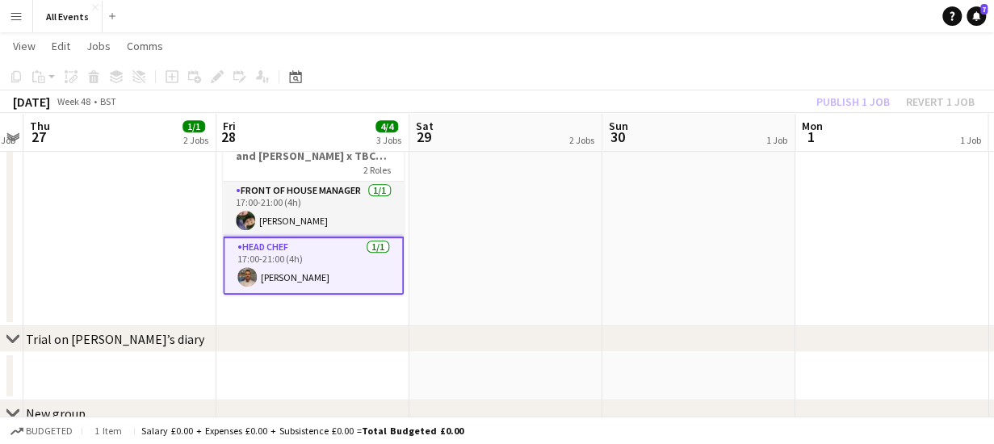
click at [484, 290] on app-date-cell "[PERSON_NAME] tastings? [PERSON_NAME] on holiday" at bounding box center [505, 90] width 193 height 472
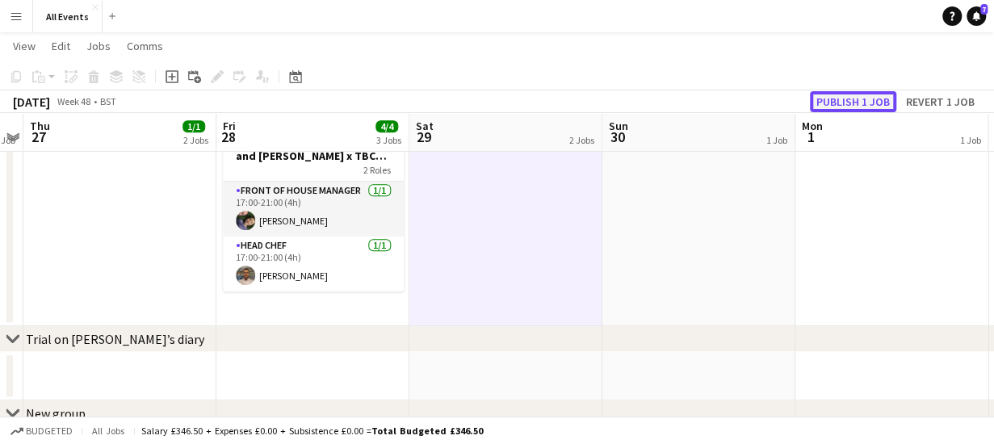
click at [853, 96] on button "Publish 1 job" at bounding box center [853, 101] width 86 height 21
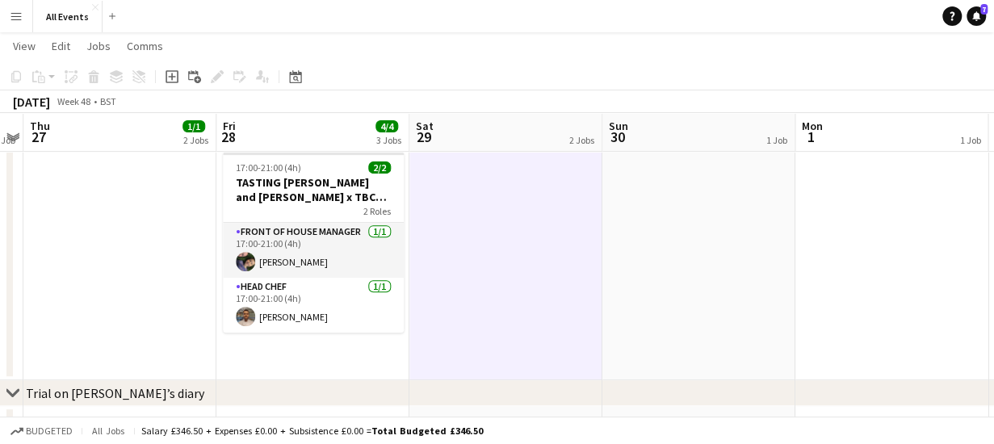
scroll to position [276, 0]
